Goal: Find specific page/section: Find specific page/section

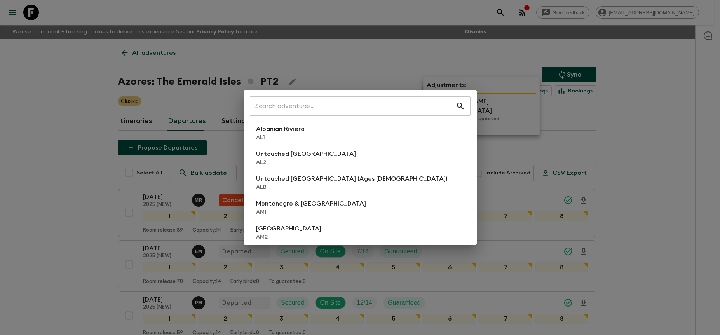
scroll to position [195, 0]
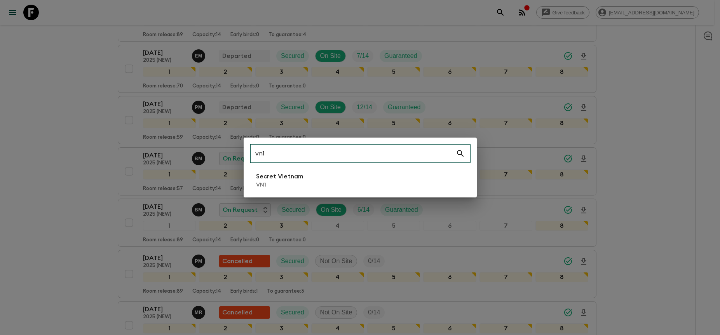
type input "vn1"
click at [386, 188] on li "Secret Vietnam VN1" at bounding box center [360, 180] width 221 height 22
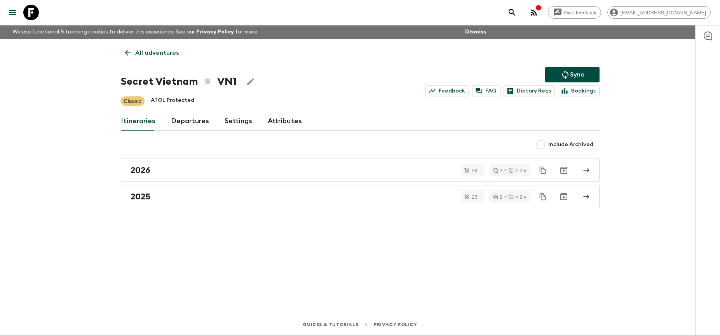
click at [201, 119] on link "Departures" at bounding box center [190, 121] width 38 height 19
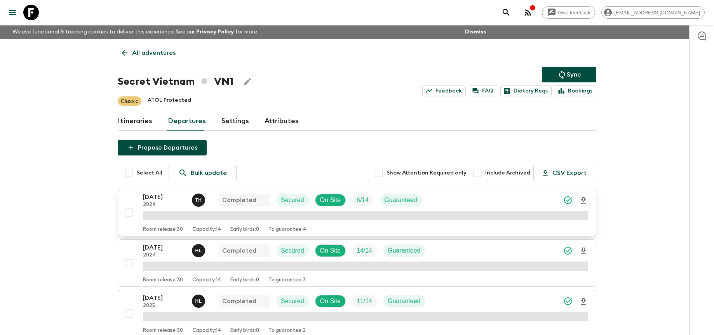
click at [126, 211] on input "checkbox" at bounding box center [129, 213] width 16 height 16
checkbox input "true"
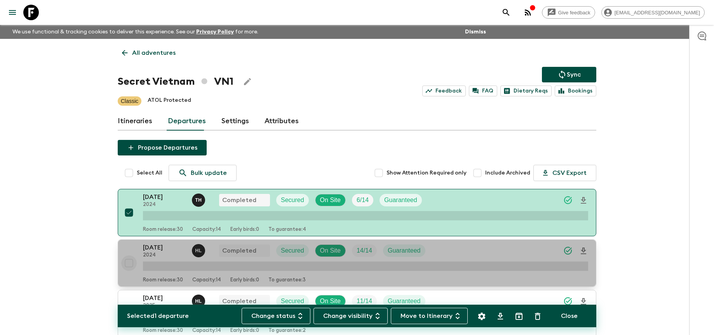
click at [127, 262] on input "checkbox" at bounding box center [129, 263] width 16 height 16
checkbox input "true"
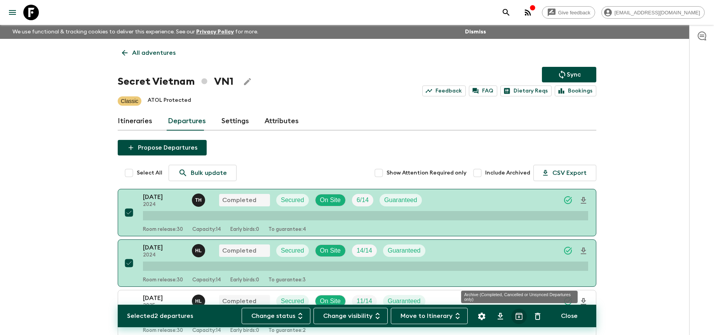
click at [518, 316] on icon "Archive (Completed, Cancelled or Unsynced Departures only)" at bounding box center [518, 316] width 9 height 9
checkbox input "false"
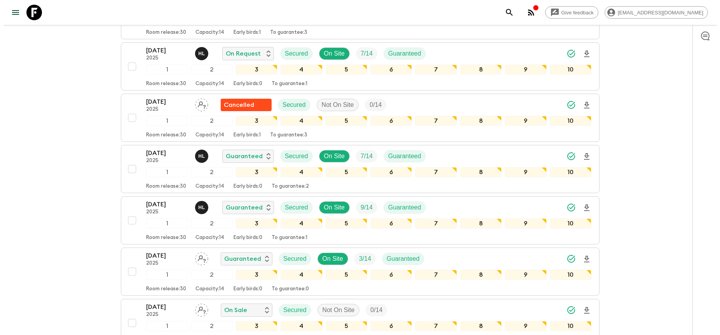
scroll to position [403, 0]
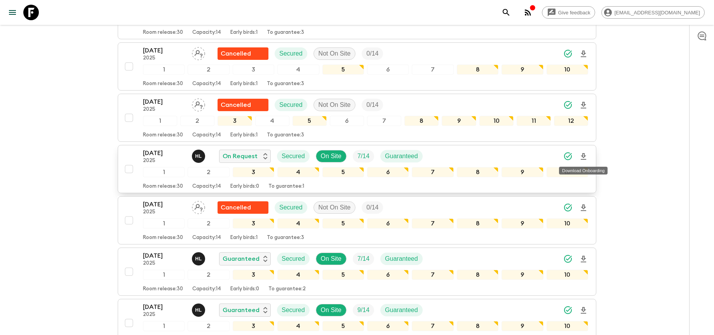
click at [584, 156] on icon "Download Onboarding" at bounding box center [583, 156] width 9 height 9
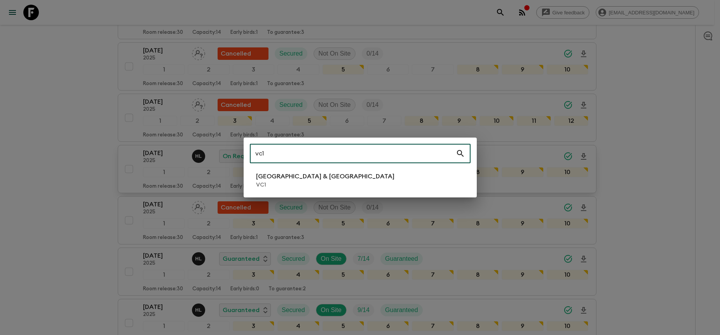
type input "vc1"
click at [327, 183] on li "Vietnam & Cambodia VC1" at bounding box center [360, 180] width 221 height 22
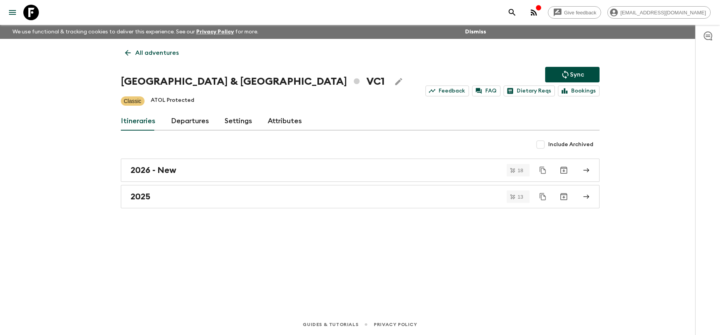
click at [191, 123] on link "Departures" at bounding box center [190, 121] width 38 height 19
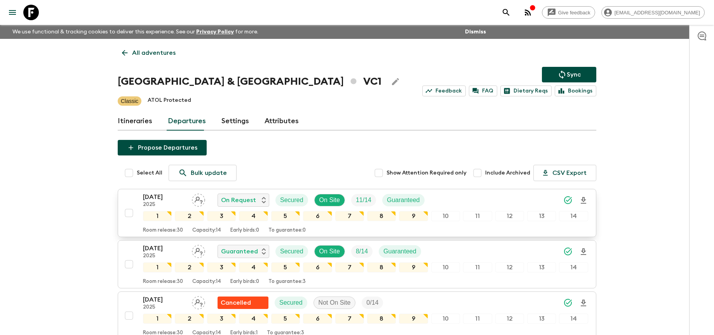
click at [579, 200] on icon "Download Onboarding" at bounding box center [583, 200] width 9 height 9
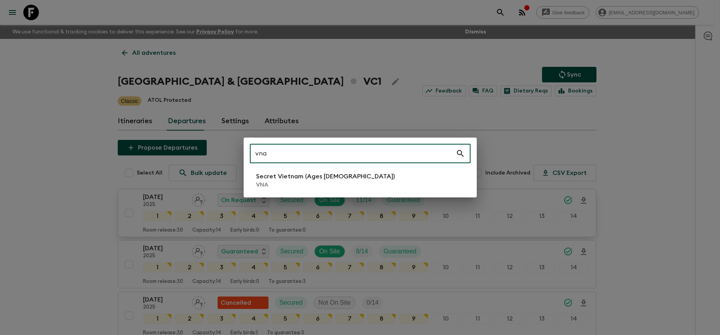
type input "vna"
click at [288, 181] on p "VNA" at bounding box center [325, 185] width 139 height 8
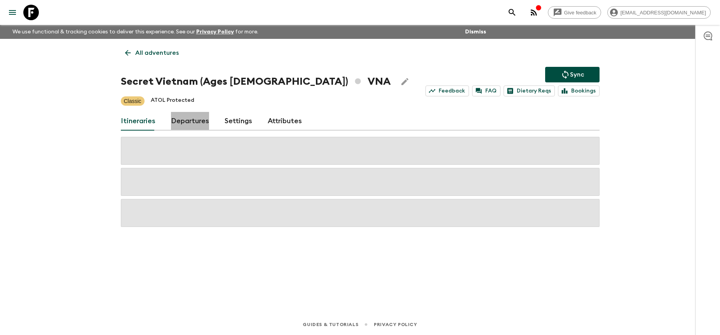
click at [195, 119] on link "Departures" at bounding box center [190, 121] width 38 height 19
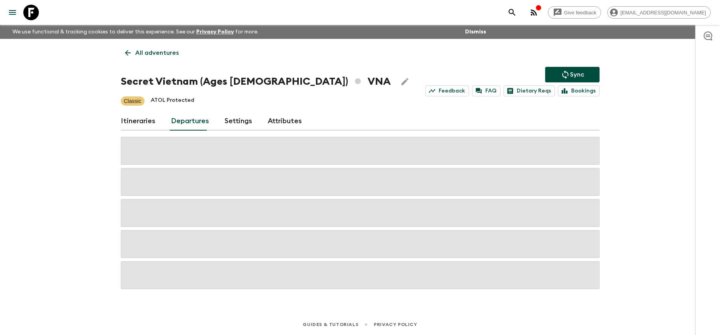
click at [632, 109] on div "Give feedback [PERSON_NAME][EMAIL_ADDRESS][DOMAIN_NAME] We use functional & tra…" at bounding box center [360, 167] width 720 height 335
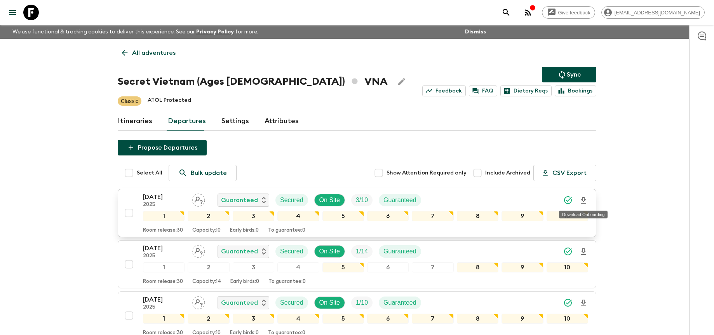
click at [586, 200] on icon "Download Onboarding" at bounding box center [583, 200] width 9 height 9
click at [410, 62] on div "All adventures Secret Vietnam (Ages [DEMOGRAPHIC_DATA]) VNA Sync Feedback FAQ D…" at bounding box center [356, 280] width 497 height 483
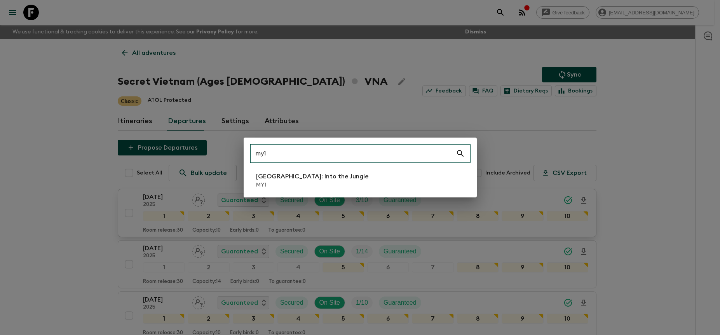
type input "my1"
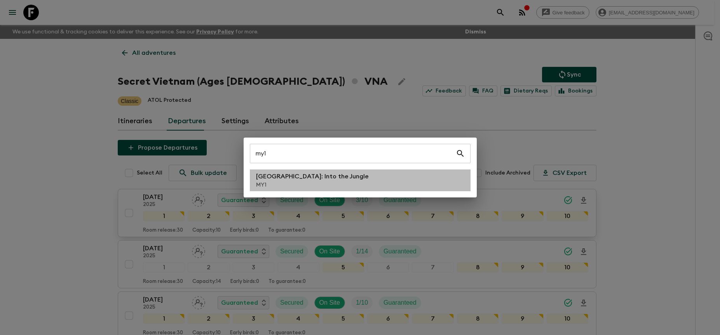
click at [365, 188] on li "[GEOGRAPHIC_DATA]: Into the Jungle MY1" at bounding box center [360, 180] width 221 height 22
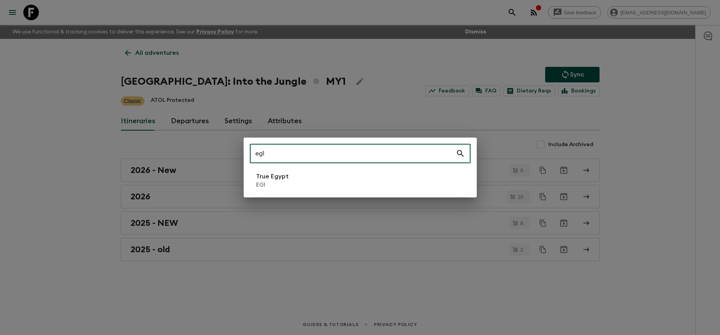
type input "eg1"
click at [329, 185] on li "True Egypt EG1" at bounding box center [360, 180] width 221 height 22
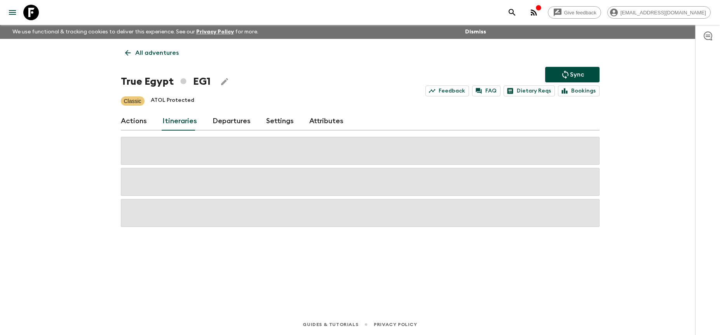
click at [218, 119] on link "Departures" at bounding box center [232, 121] width 38 height 19
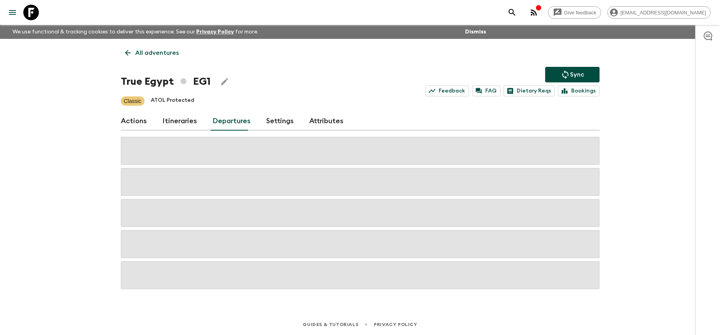
click at [622, 143] on div "Give feedback [PERSON_NAME][EMAIL_ADDRESS][DOMAIN_NAME] We use functional & tra…" at bounding box center [360, 167] width 720 height 335
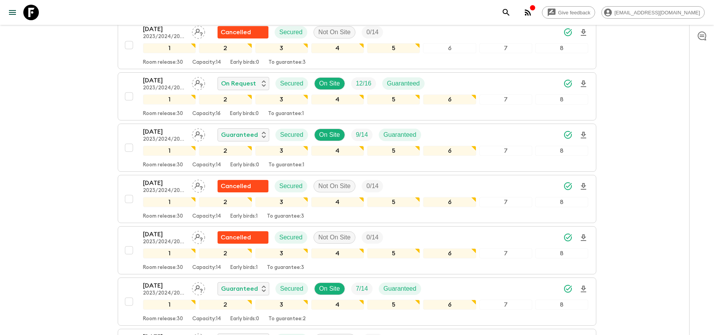
scroll to position [532, 0]
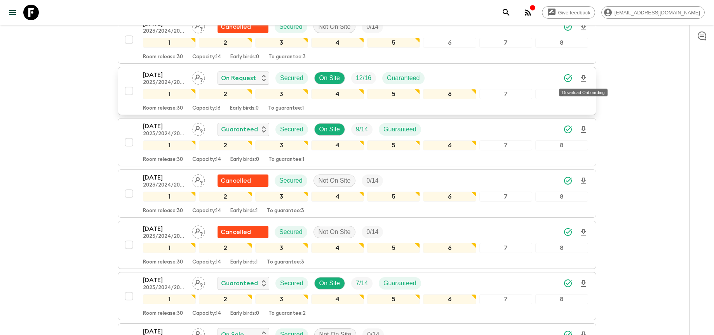
click at [586, 79] on icon "Download Onboarding" at bounding box center [583, 78] width 9 height 9
